Goal: Find specific page/section: Find specific page/section

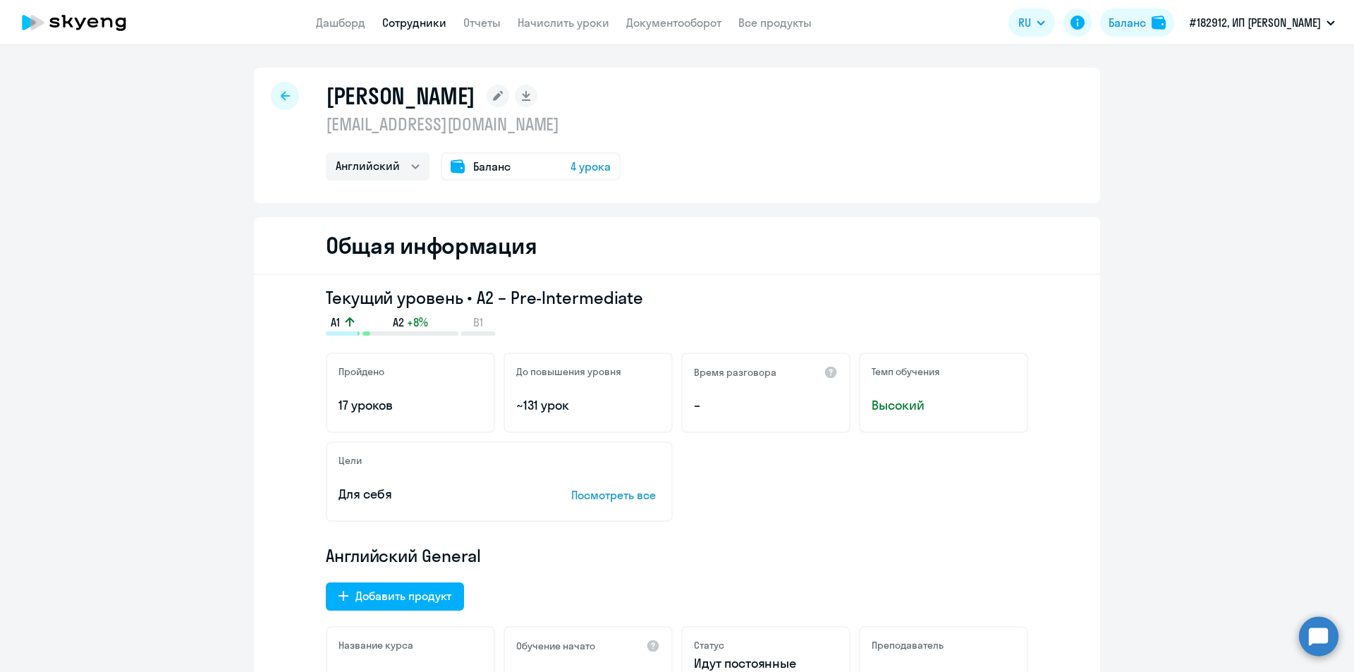
select select "english"
click at [337, 27] on link "Дашборд" at bounding box center [340, 23] width 49 height 14
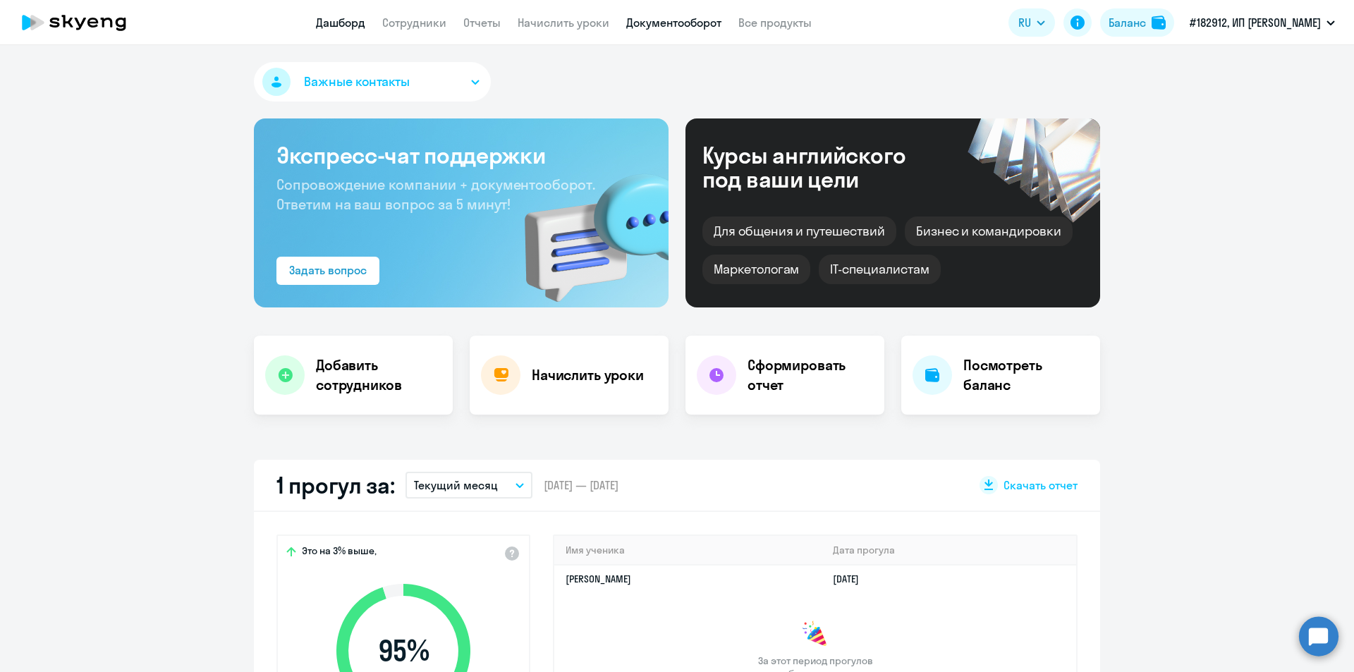
select select "30"
click at [643, 22] on link "Документооборот" at bounding box center [673, 23] width 95 height 14
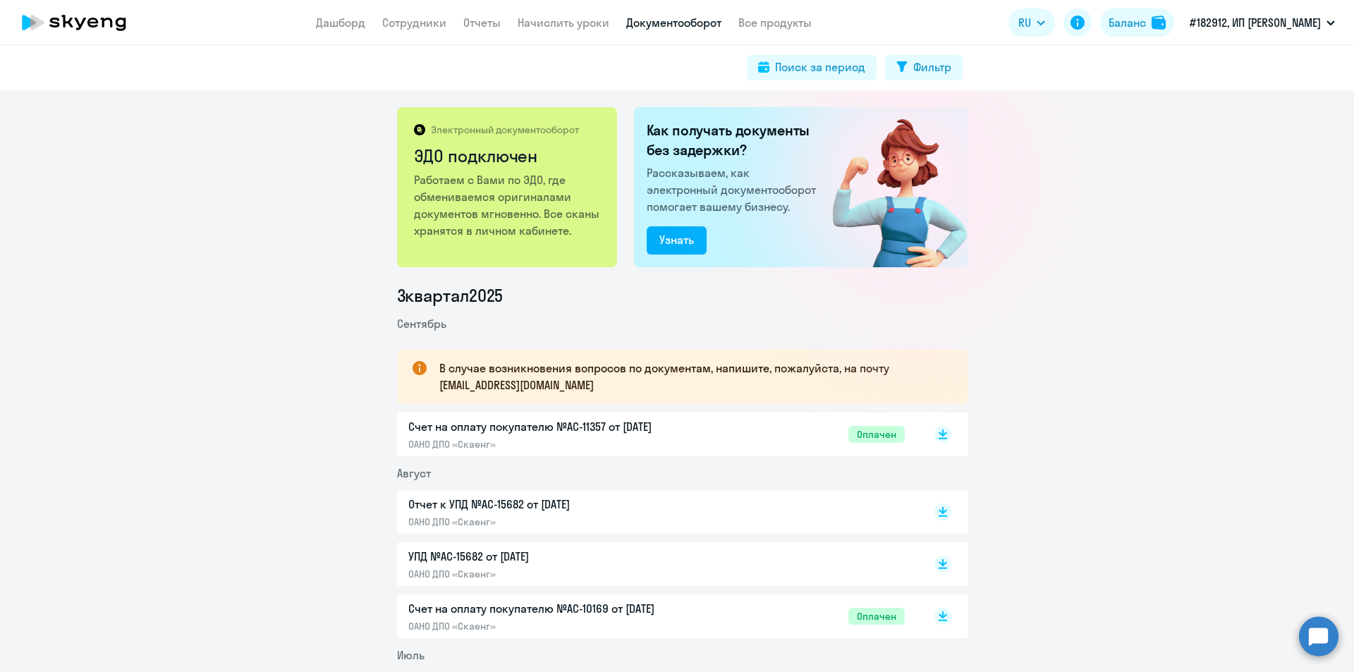
click at [379, 23] on nav "Дашборд Сотрудники Отчеты Начислить уроки Документооборот Все продукты" at bounding box center [564, 23] width 496 height 18
click at [393, 18] on link "Сотрудники" at bounding box center [414, 23] width 64 height 14
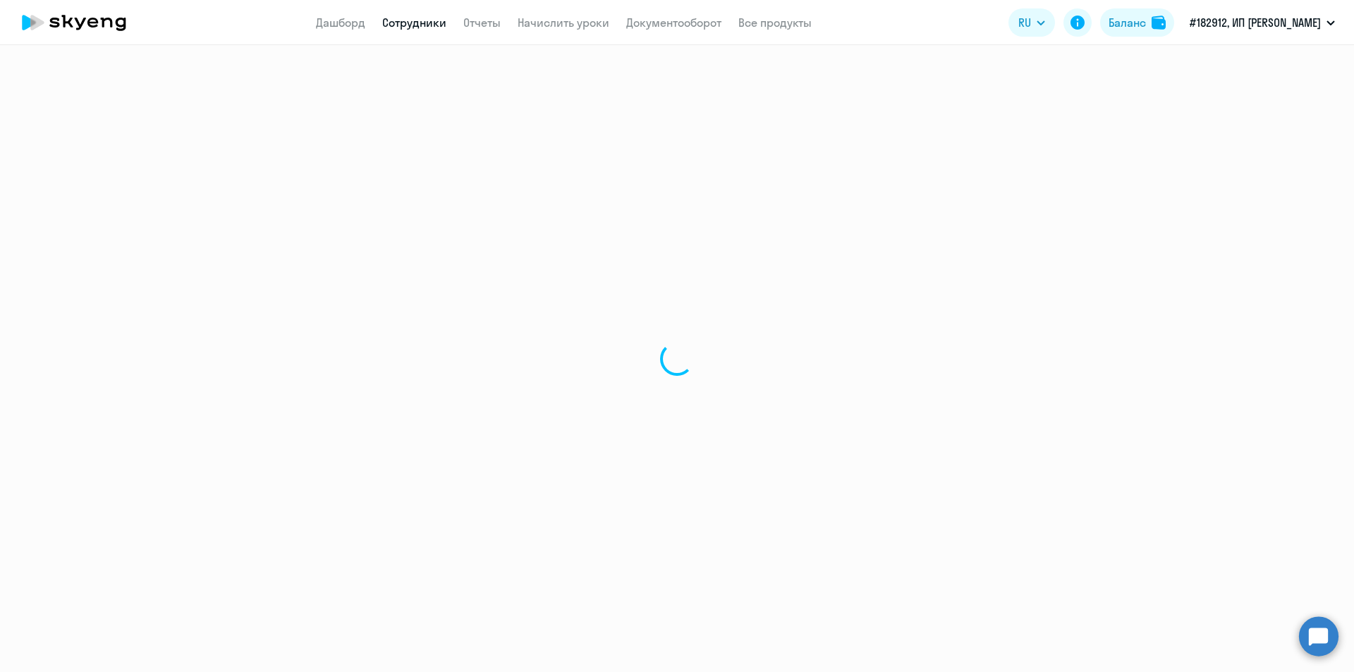
select select "30"
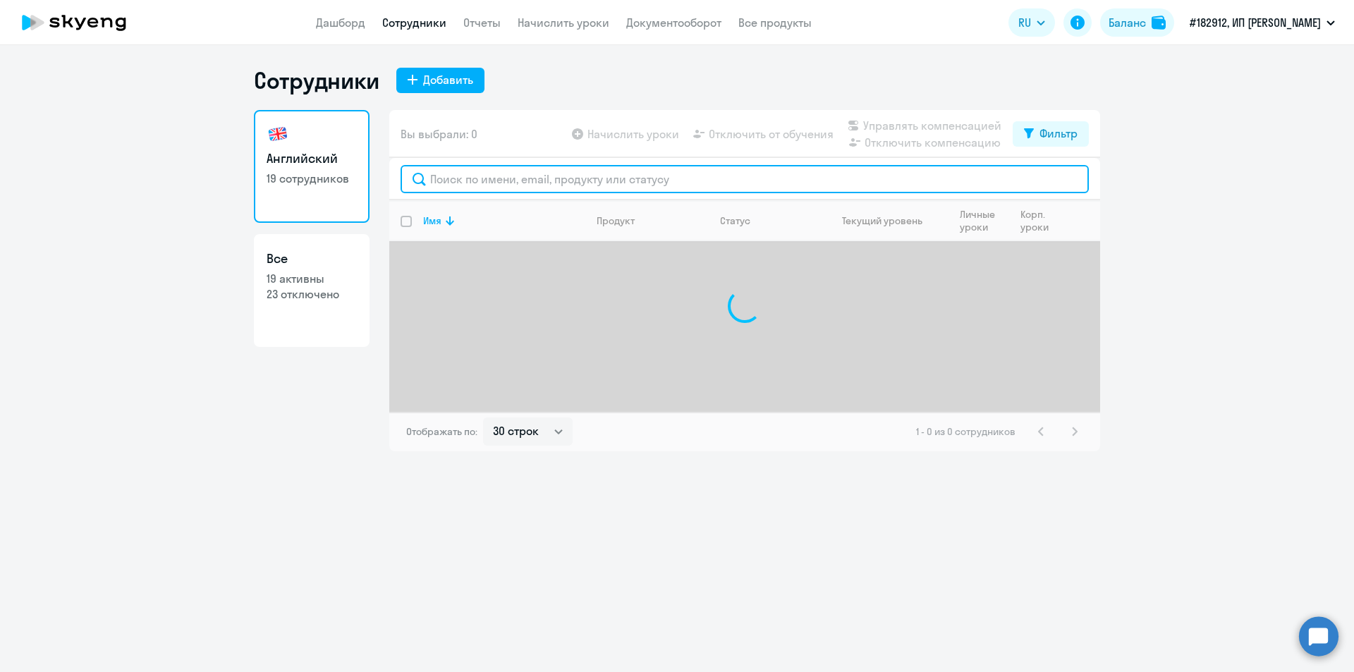
click at [560, 187] on input "text" at bounding box center [745, 179] width 688 height 28
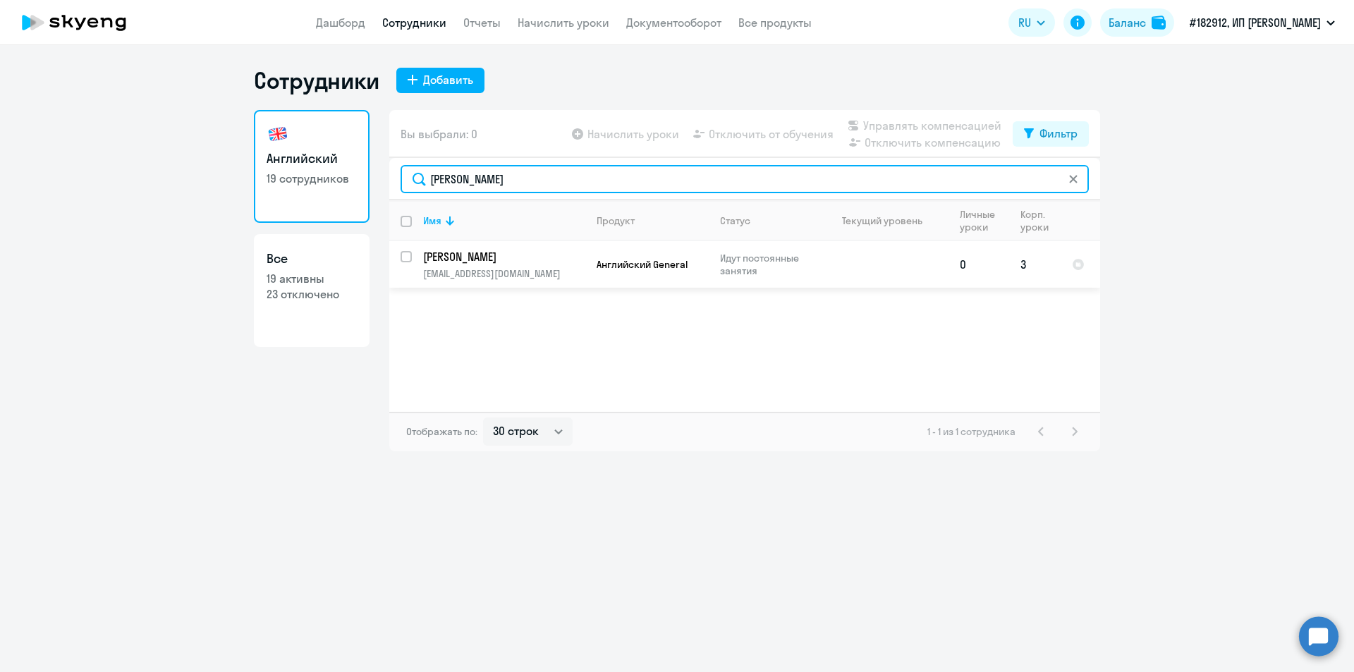
type input "[PERSON_NAME]"
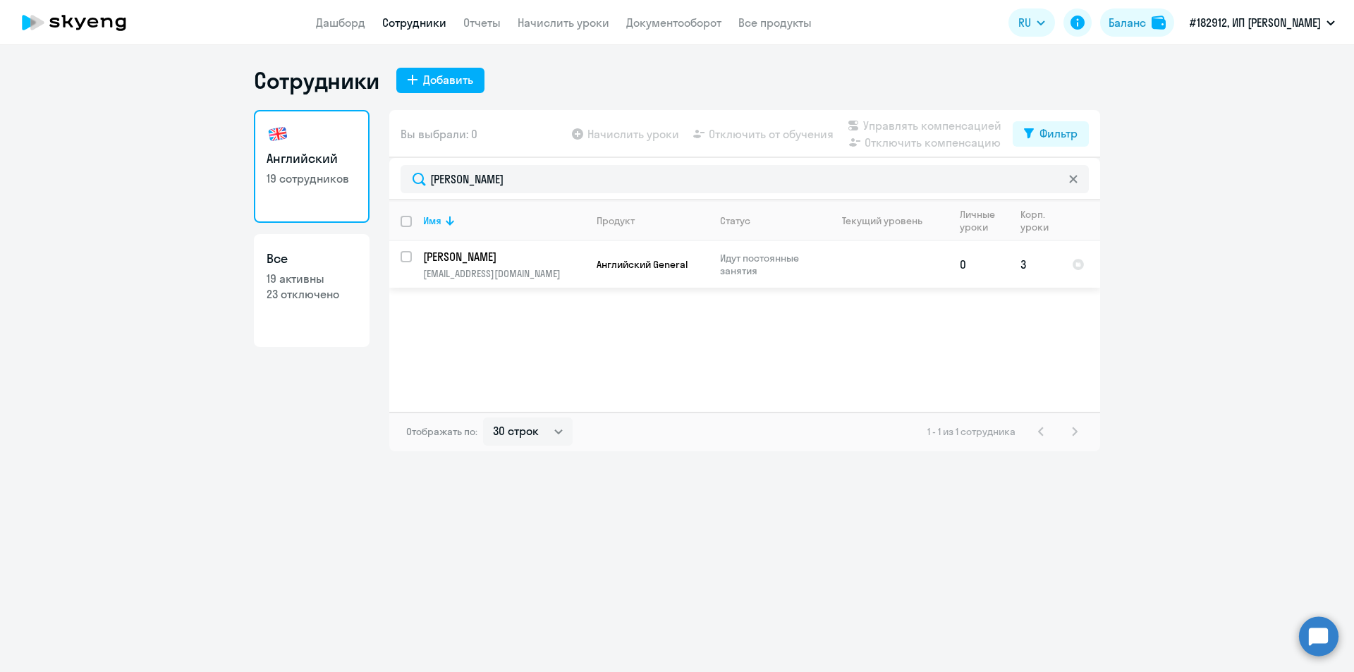
click at [470, 253] on p "[PERSON_NAME]" at bounding box center [502, 257] width 159 height 16
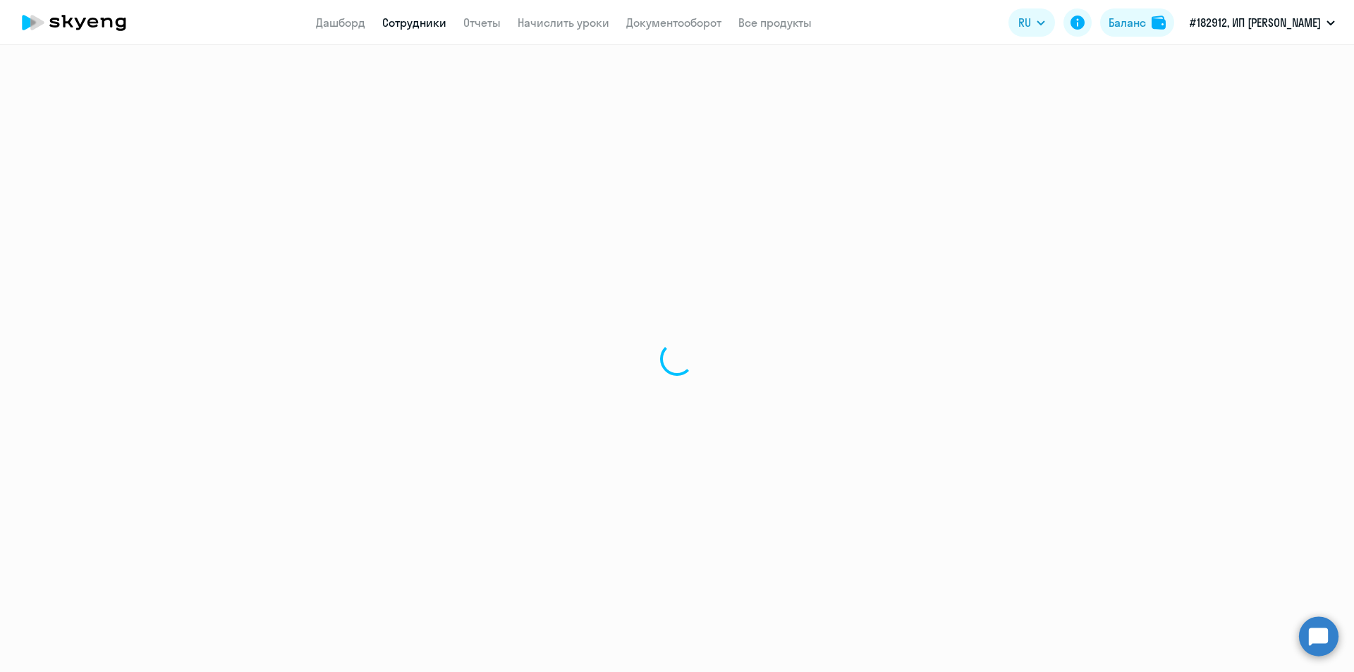
select select "english"
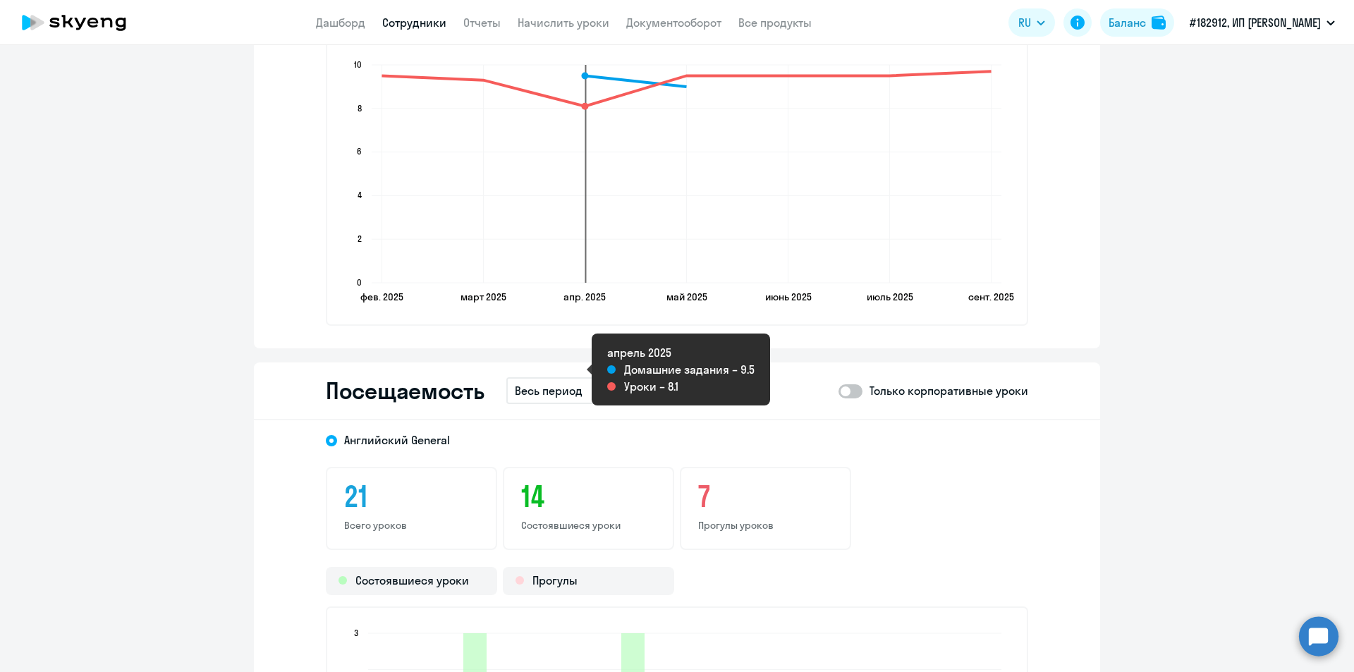
scroll to position [1646, 0]
